Goal: Task Accomplishment & Management: Manage account settings

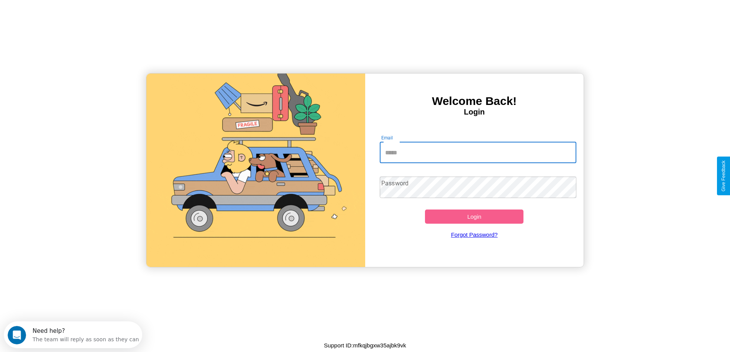
click at [478, 152] on input "Email" at bounding box center [478, 152] width 196 height 21
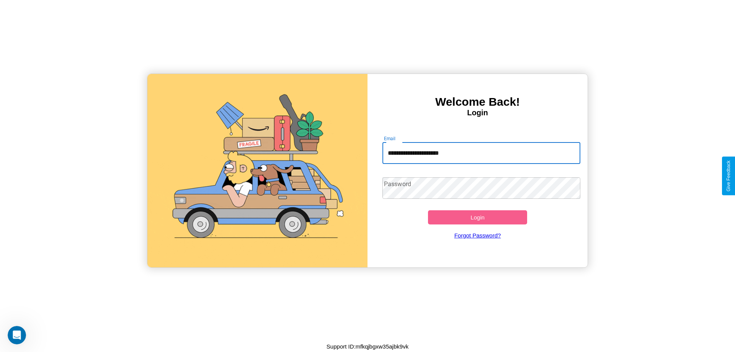
type input "**********"
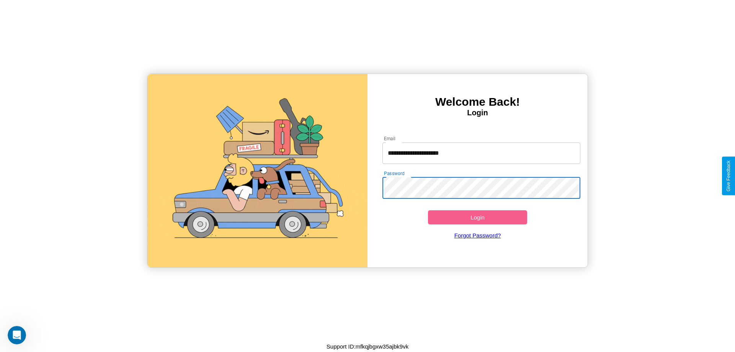
click at [478, 217] on button "Login" at bounding box center [477, 217] width 99 height 14
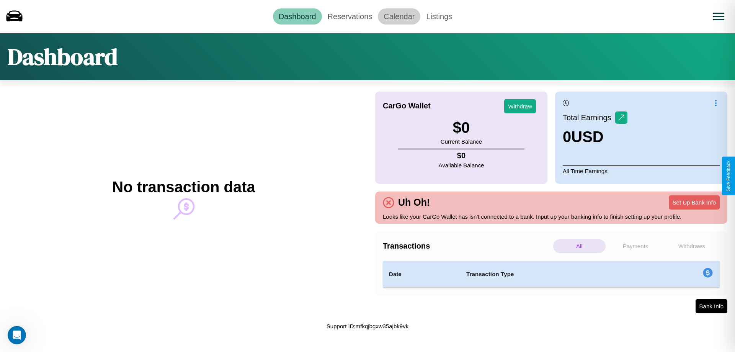
click at [399, 16] on link "Calendar" at bounding box center [399, 16] width 43 height 16
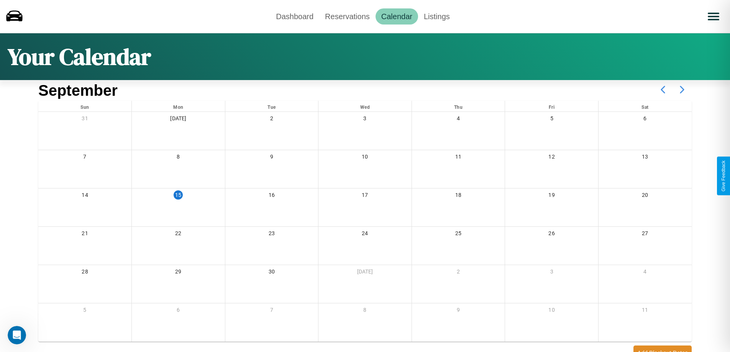
click at [682, 90] on icon at bounding box center [681, 89] width 19 height 19
click at [347, 16] on link "Reservations" at bounding box center [347, 16] width 56 height 16
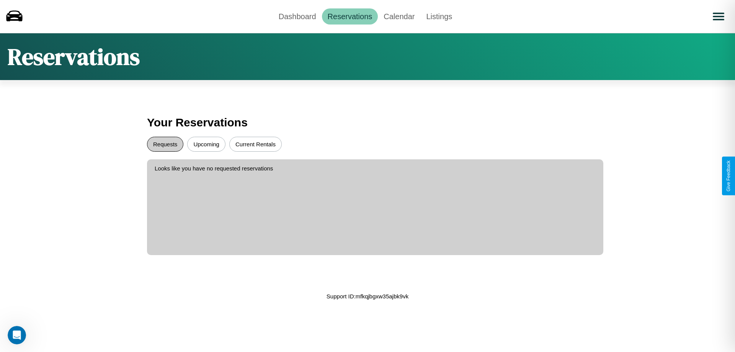
click at [165, 144] on button "Requests" at bounding box center [165, 144] width 36 height 15
click at [255, 144] on button "Current Rentals" at bounding box center [255, 144] width 52 height 15
click at [297, 16] on link "Dashboard" at bounding box center [297, 16] width 49 height 16
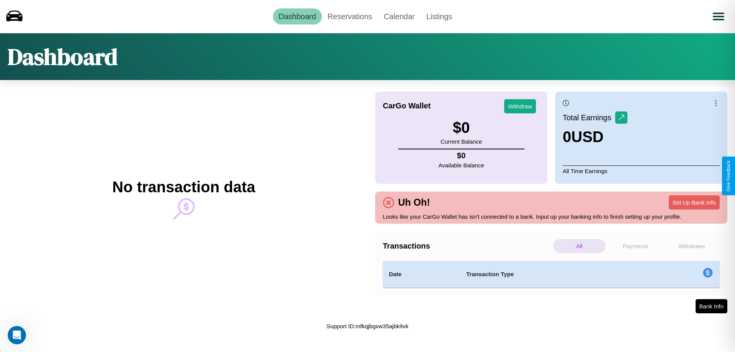
click at [636, 246] on p "Payments" at bounding box center [636, 246] width 52 height 14
click at [692, 246] on p "Withdraws" at bounding box center [692, 246] width 52 height 14
